Goal: Information Seeking & Learning: Learn about a topic

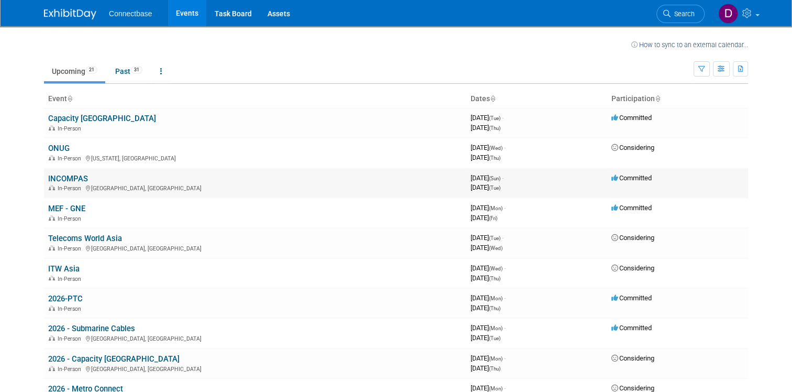
click at [61, 174] on link "INCOMPAS" at bounding box center [68, 178] width 40 height 9
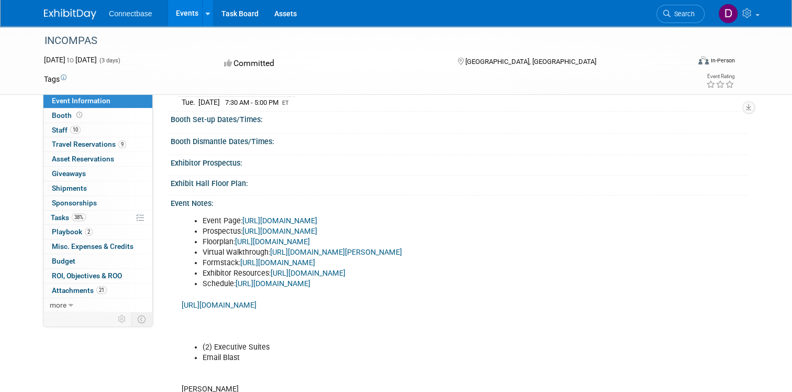
scroll to position [157, 0]
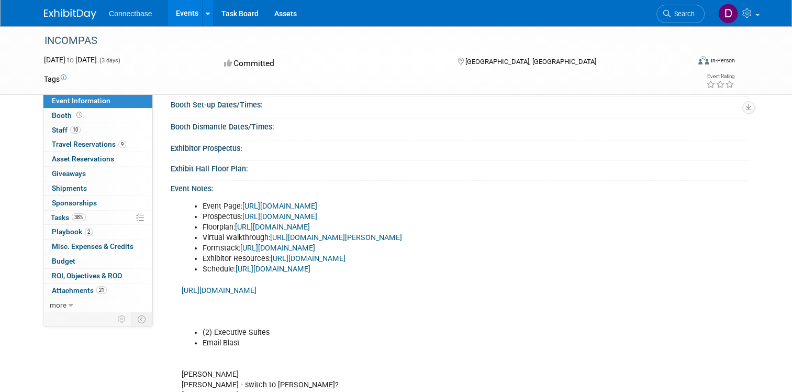
click at [175, 12] on link "Events" at bounding box center [187, 13] width 38 height 26
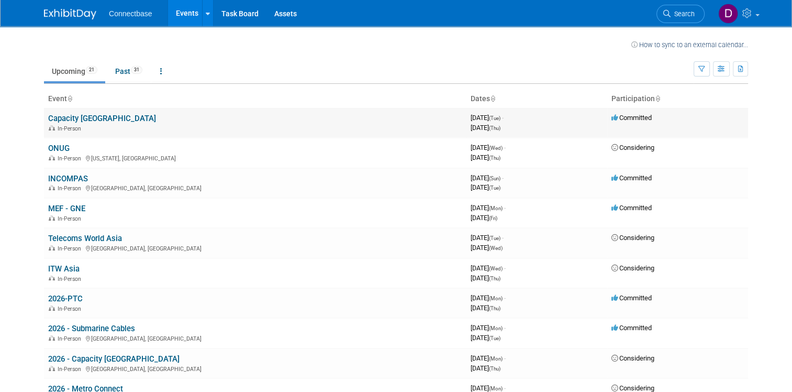
click at [80, 116] on link "Capacity [GEOGRAPHIC_DATA]" at bounding box center [102, 118] width 108 height 9
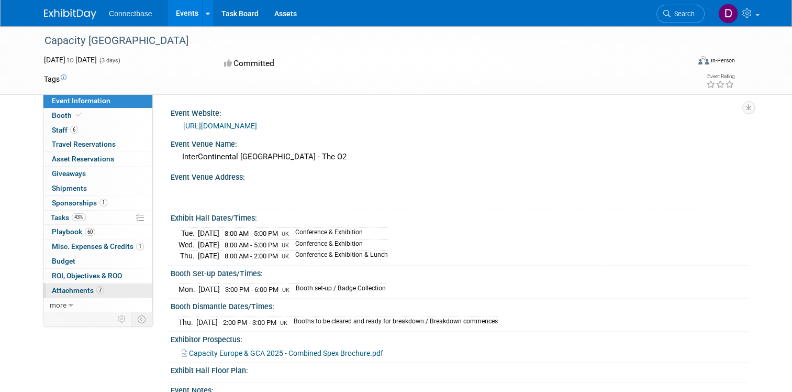
click at [68, 286] on span "Attachments 7" at bounding box center [78, 290] width 52 height 8
